Goal: Task Accomplishment & Management: Use online tool/utility

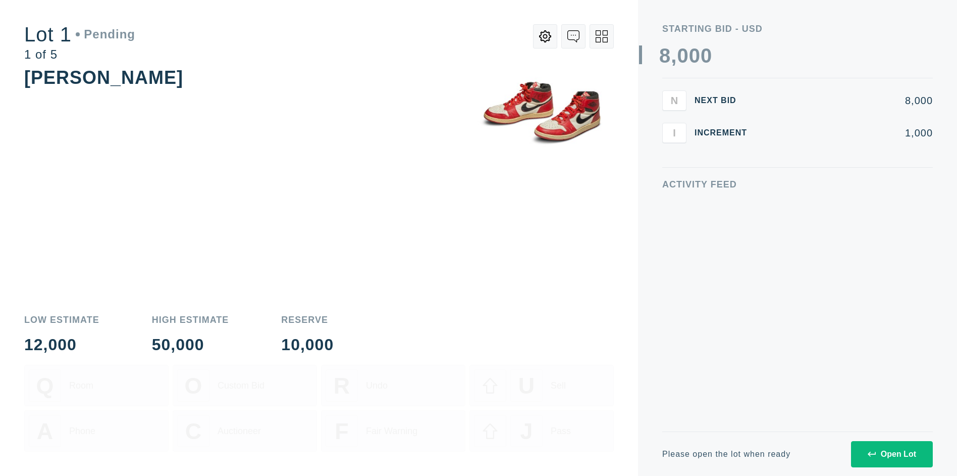
click at [892, 453] on div "Open Lot" at bounding box center [892, 453] width 48 height 9
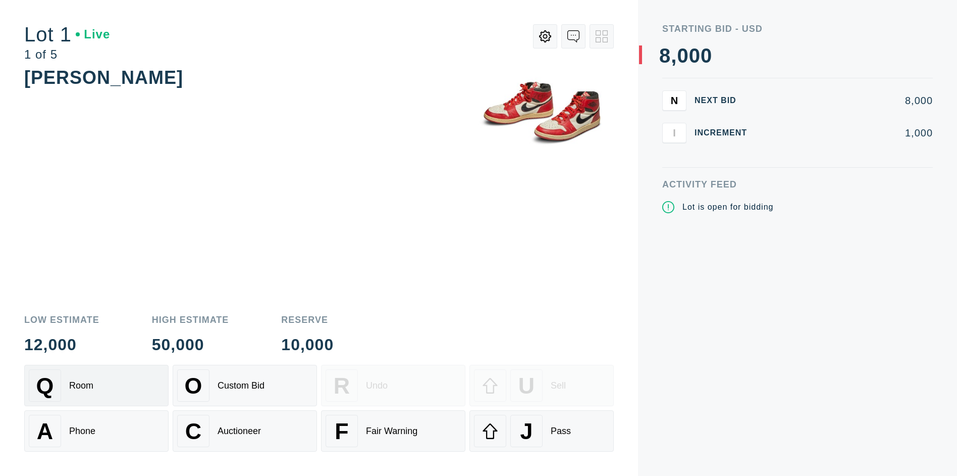
click at [96, 385] on div "Q Room" at bounding box center [96, 385] width 135 height 32
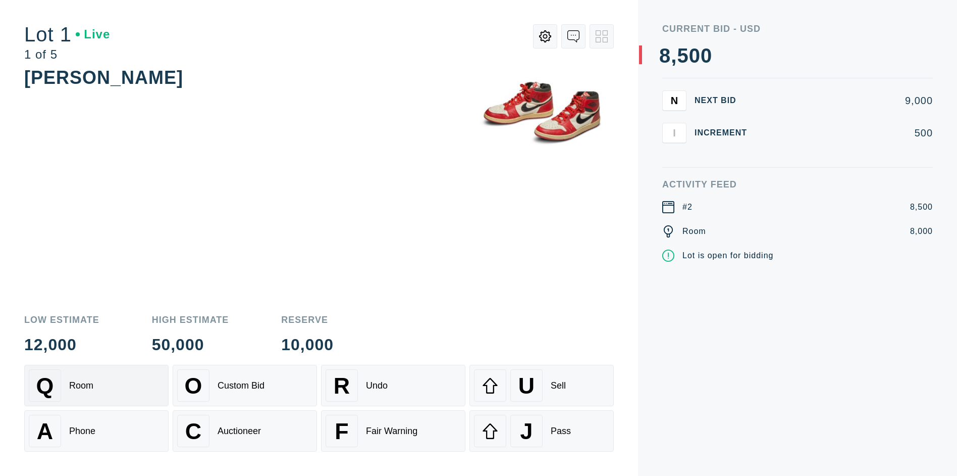
click at [96, 385] on div "Q Room" at bounding box center [96, 385] width 135 height 32
